Goal: Task Accomplishment & Management: Manage account settings

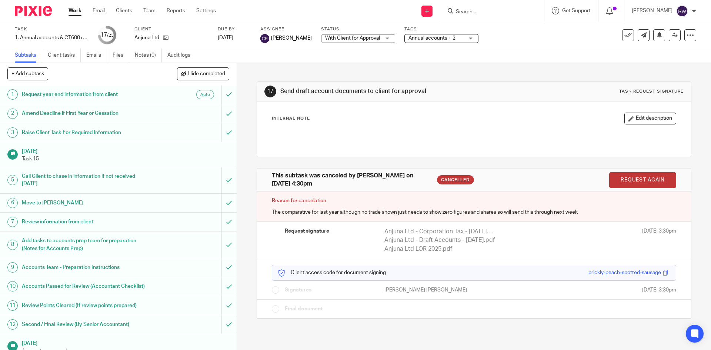
click at [487, 7] on form at bounding box center [494, 10] width 79 height 9
click at [484, 14] on input "Search" at bounding box center [488, 12] width 67 height 7
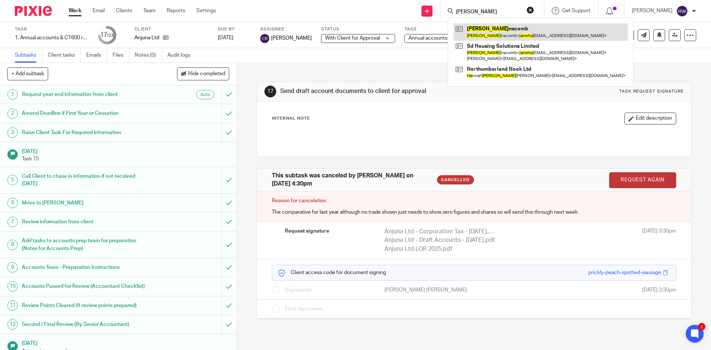
type input "jane ha"
click at [487, 28] on link at bounding box center [541, 31] width 174 height 17
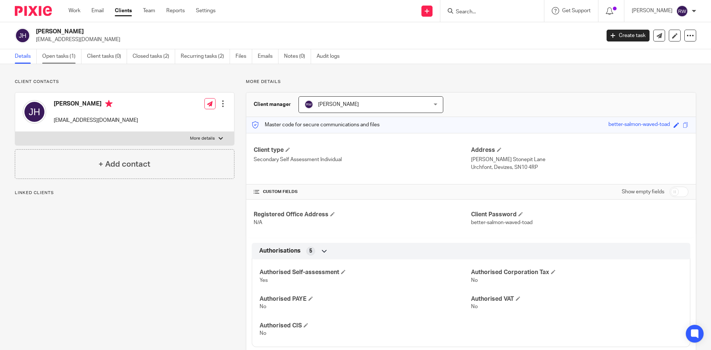
click at [60, 60] on link "Open tasks (1)" at bounding box center [61, 56] width 39 height 14
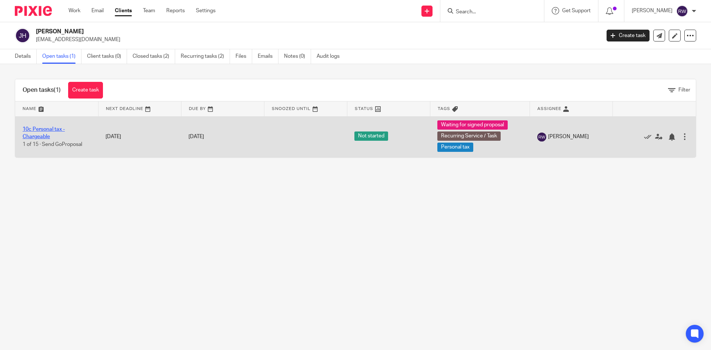
click at [46, 128] on link "10c Personal tax - Chargeable" at bounding box center [44, 133] width 42 height 13
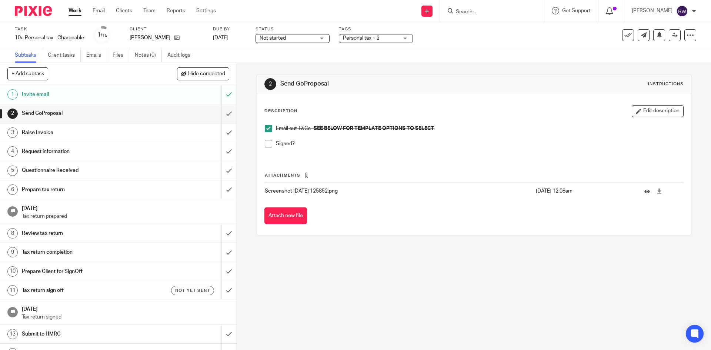
click at [267, 144] on span at bounding box center [268, 143] width 7 height 7
click at [222, 113] on input "submit" at bounding box center [118, 113] width 237 height 19
click at [420, 36] on div "Task 10c Personal tax - Chargeable Save 10c Personal tax - Chargeable 1 /15 Cli…" at bounding box center [299, 35] width 568 height 18
click at [160, 136] on div "Raise Invoice" at bounding box center [118, 132] width 192 height 11
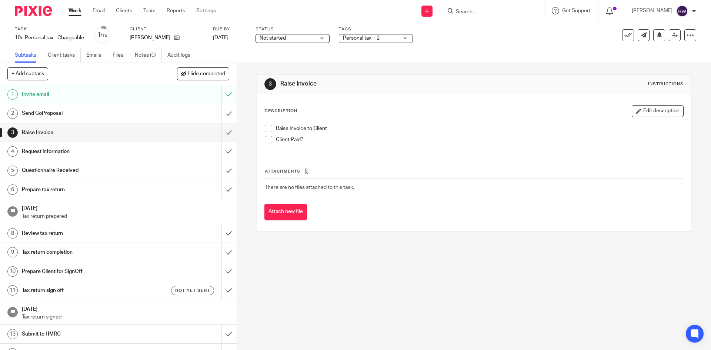
click at [269, 128] on span at bounding box center [268, 128] width 7 height 7
click at [265, 139] on span at bounding box center [268, 139] width 7 height 7
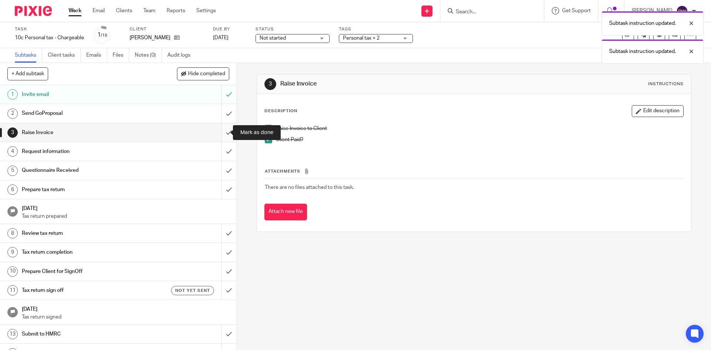
click at [225, 134] on input "submit" at bounding box center [118, 132] width 237 height 19
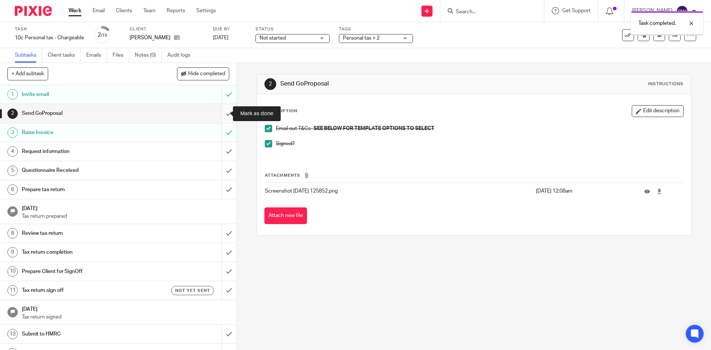
click at [217, 118] on input "submit" at bounding box center [118, 113] width 237 height 19
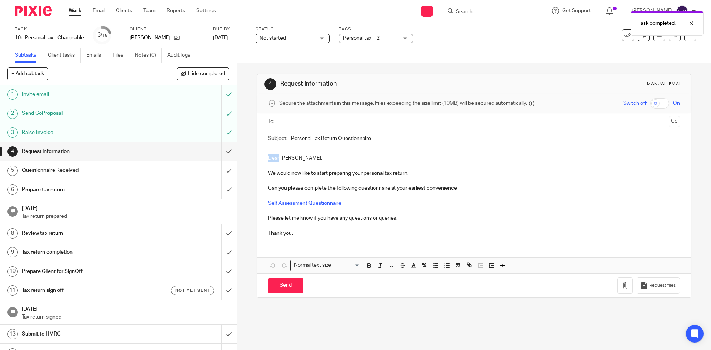
drag, startPoint x: 277, startPoint y: 159, endPoint x: 253, endPoint y: 156, distance: 24.6
click at [252, 156] on div "4 Request information Manual email Secure the attachments in this message. File…" at bounding box center [474, 206] width 474 height 287
click at [300, 130] on div at bounding box center [474, 121] width 388 height 17
click at [301, 124] on input "text" at bounding box center [474, 121] width 384 height 9
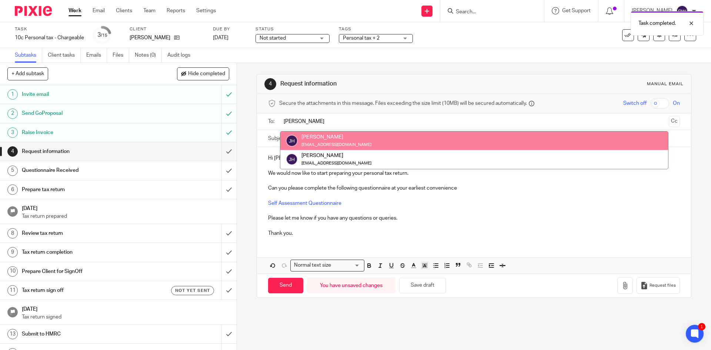
type input "jane"
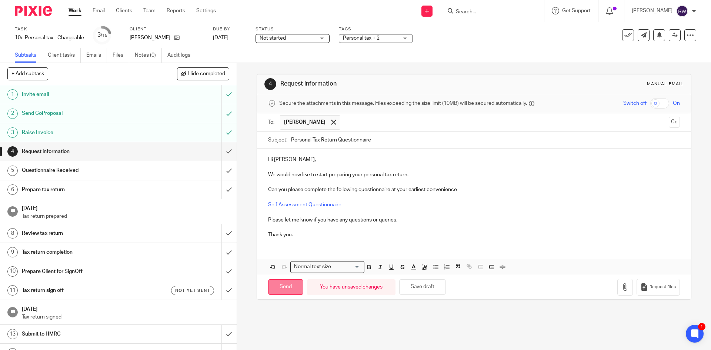
click at [276, 292] on input "Send" at bounding box center [285, 287] width 35 height 16
click at [398, 34] on div "Personal tax + 2" at bounding box center [376, 38] width 74 height 9
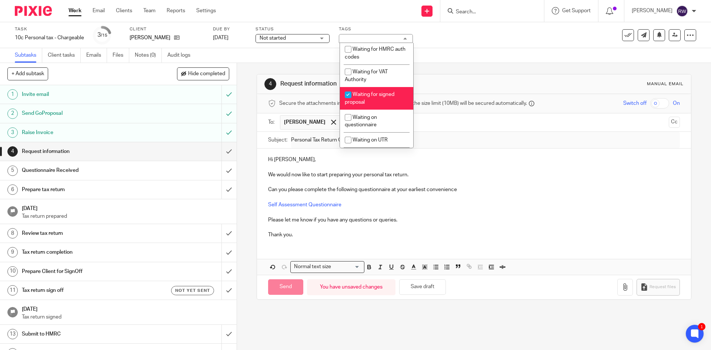
scroll to position [601, 0]
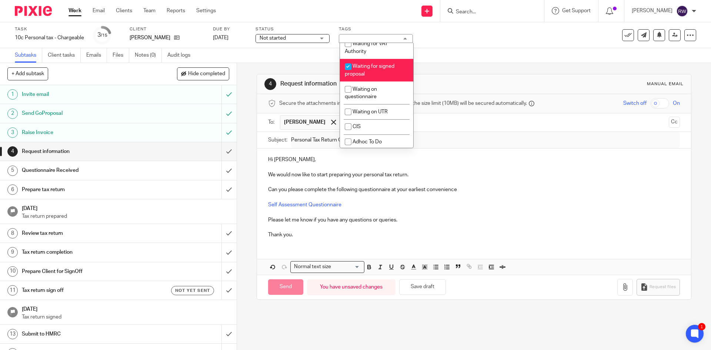
click at [384, 81] on li "Waiting for signed proposal" at bounding box center [376, 70] width 73 height 23
checkbox input "false"
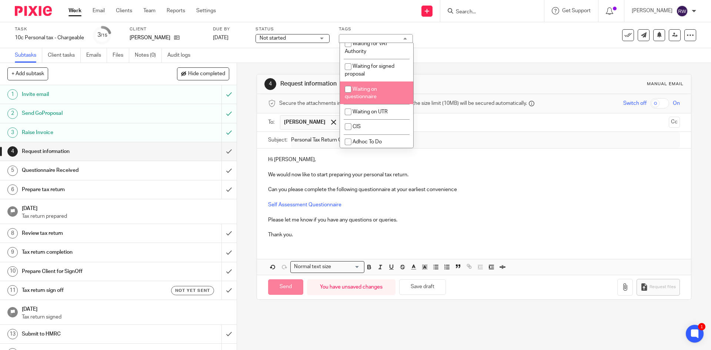
click at [381, 104] on li "Waiting on questionnaire" at bounding box center [376, 92] width 73 height 23
checkbox input "true"
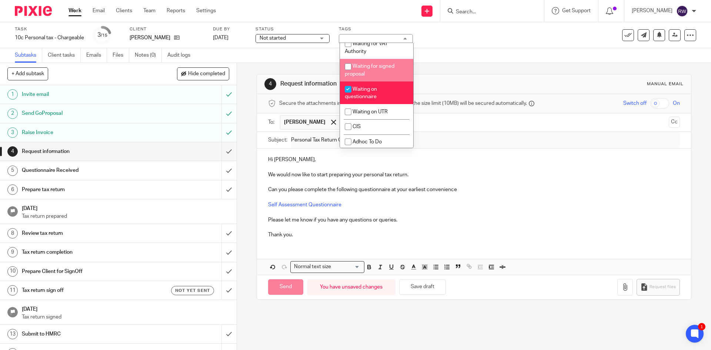
click at [501, 67] on div "4 Request information Manual email Secure the attachments in this message. File…" at bounding box center [474, 187] width 434 height 248
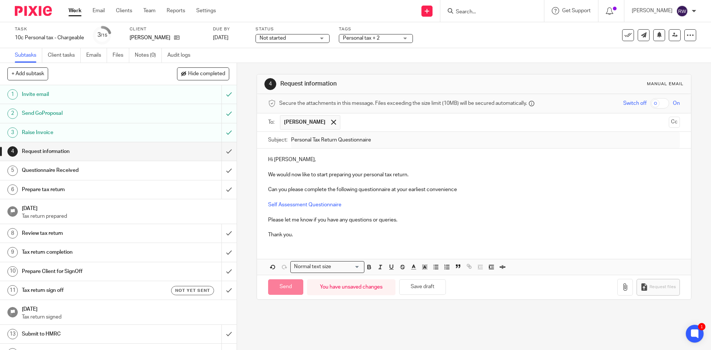
type input "Sent"
click at [470, 12] on input "Search" at bounding box center [488, 12] width 67 height 7
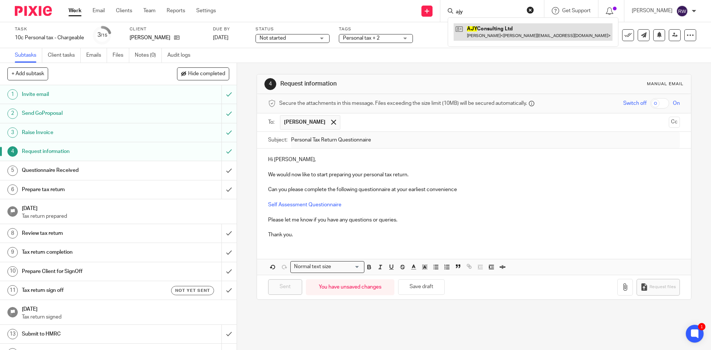
type input "ajy"
click at [492, 32] on link at bounding box center [533, 31] width 159 height 17
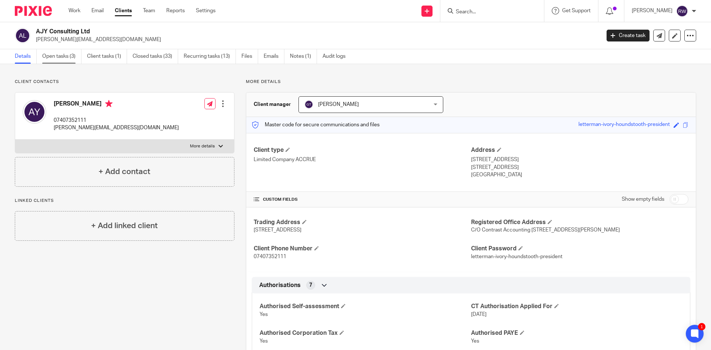
click at [67, 53] on link "Open tasks (3)" at bounding box center [61, 56] width 39 height 14
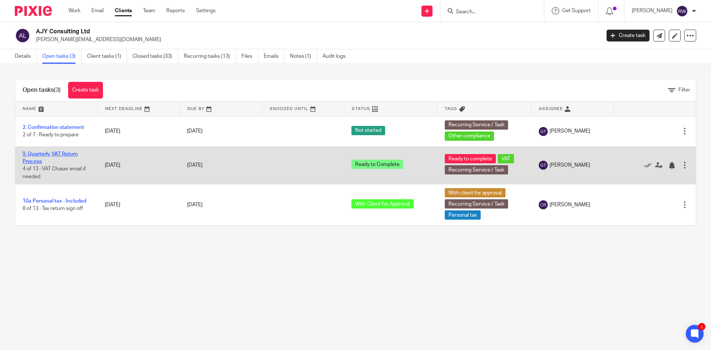
click at [64, 155] on link "9. Quarterly VAT Return Process" at bounding box center [50, 157] width 55 height 13
click at [64, 152] on link "9. Quarterly VAT Return Process" at bounding box center [50, 157] width 55 height 13
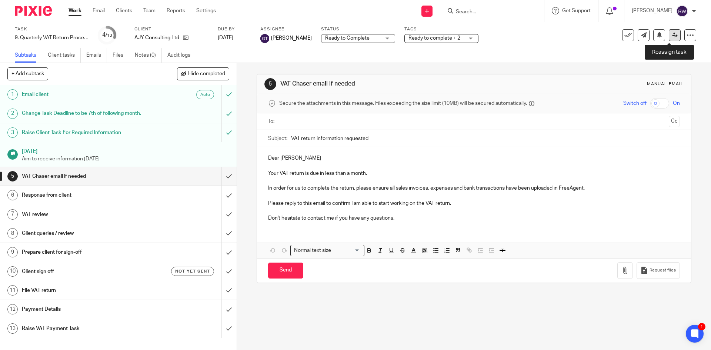
click at [669, 39] on link at bounding box center [675, 35] width 12 height 12
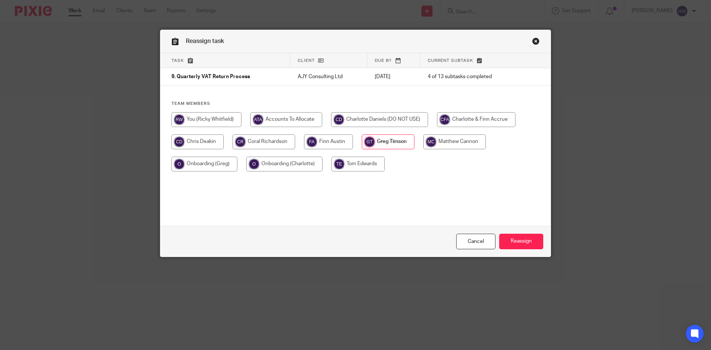
click at [434, 141] on input "radio" at bounding box center [454, 141] width 63 height 15
radio input "true"
click at [520, 244] on input "Reassign" at bounding box center [521, 242] width 44 height 16
